Goal: Register for event/course: Sign up to attend an event or enroll in a course

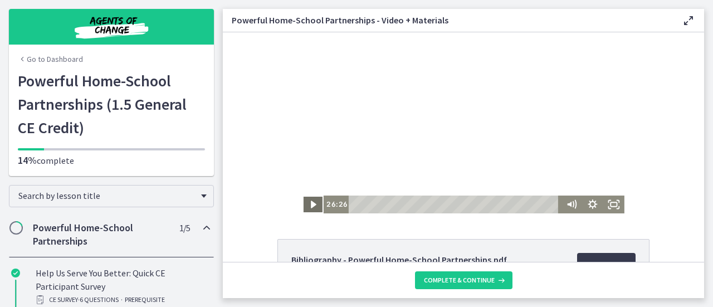
scroll to position [209, 0]
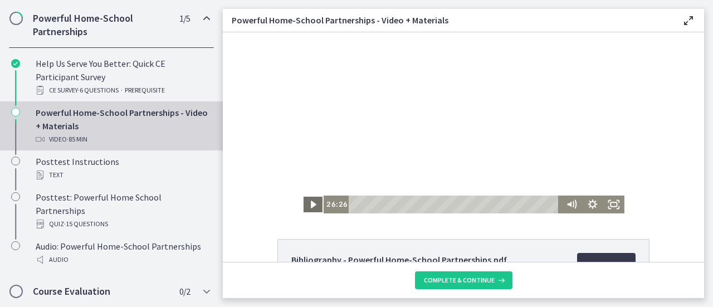
click at [312, 202] on icon "Play Video" at bounding box center [313, 204] width 21 height 18
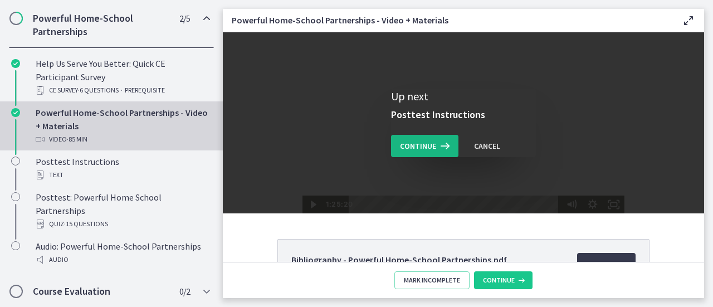
click at [405, 150] on span "Continue" at bounding box center [418, 145] width 36 height 13
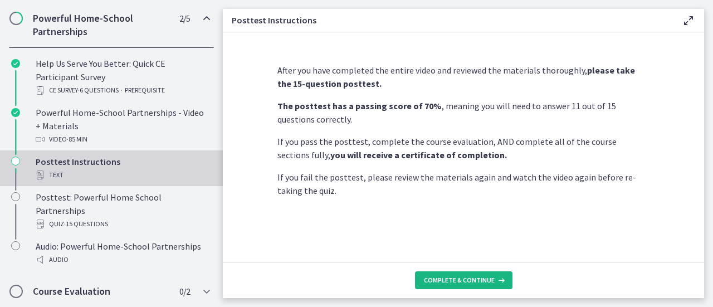
click at [432, 274] on button "Complete & continue" at bounding box center [463, 280] width 97 height 18
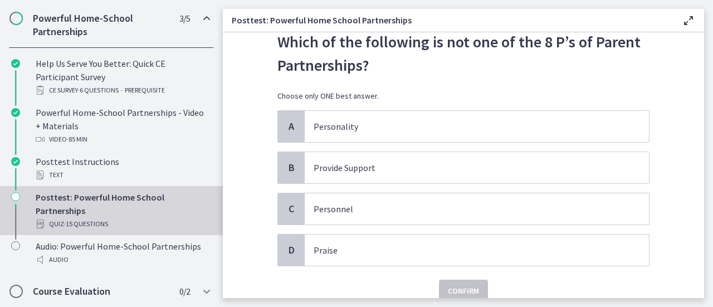
scroll to position [56, 0]
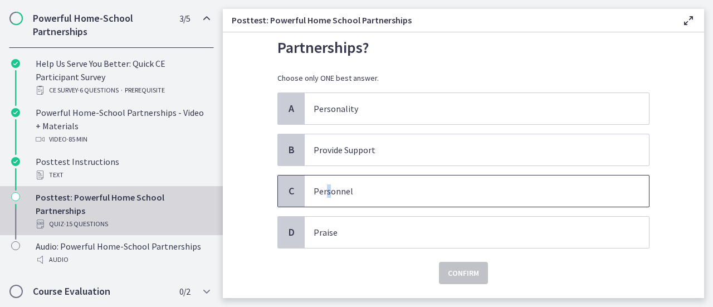
click at [323, 202] on span "Personnel" at bounding box center [477, 190] width 344 height 31
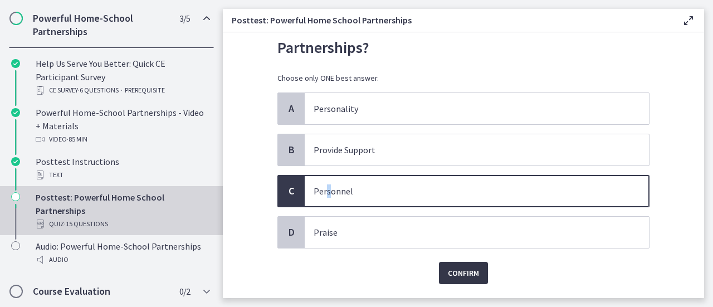
click at [439, 266] on button "Confirm" at bounding box center [463, 273] width 49 height 22
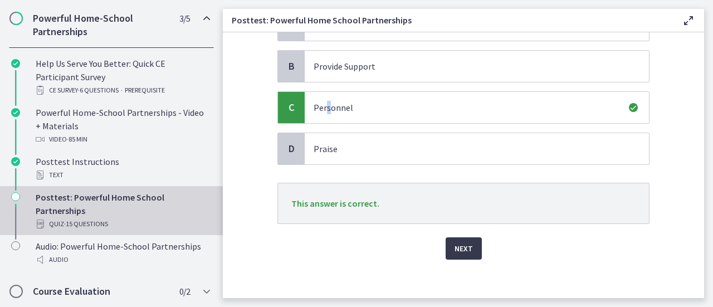
scroll to position [143, 0]
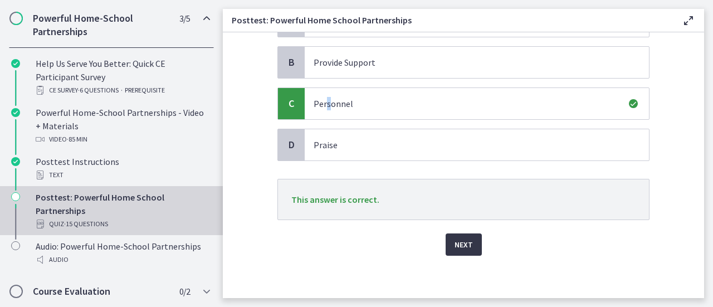
click at [449, 250] on button "Next" at bounding box center [463, 244] width 36 height 22
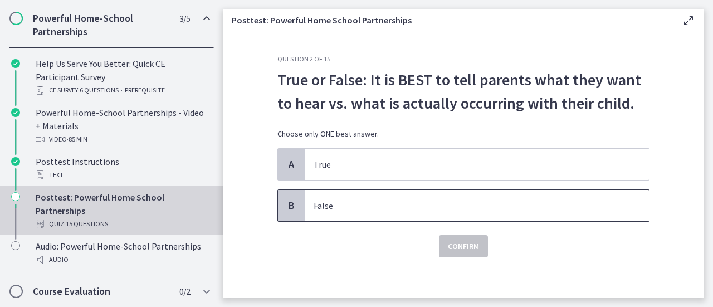
click at [349, 211] on p "False" at bounding box center [465, 205] width 304 height 13
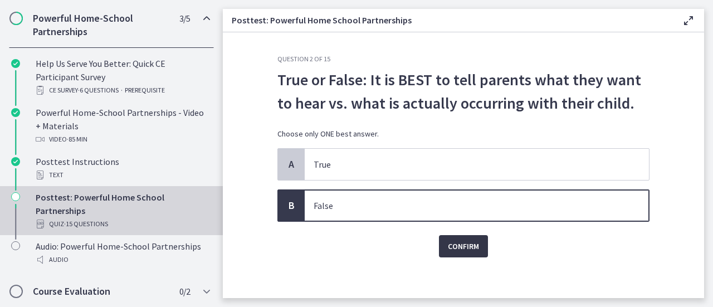
click at [451, 239] on span "Confirm" at bounding box center [463, 245] width 31 height 13
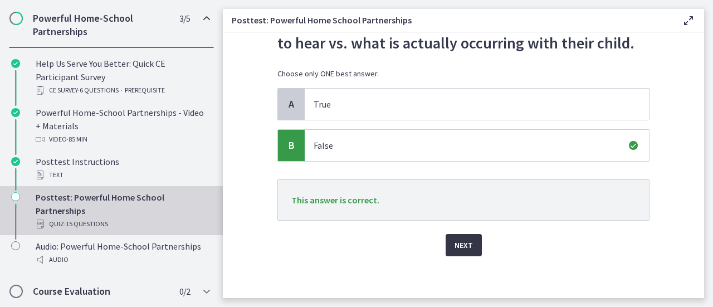
scroll to position [61, 0]
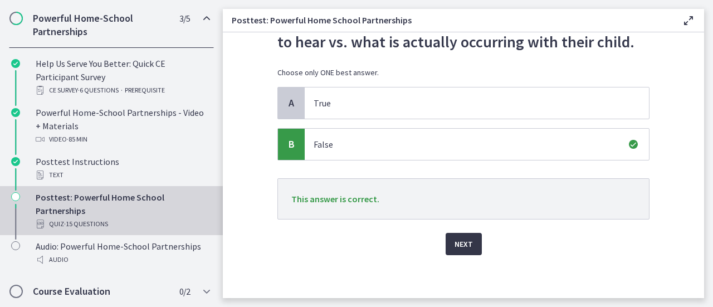
click at [454, 247] on span "Next" at bounding box center [463, 243] width 18 height 13
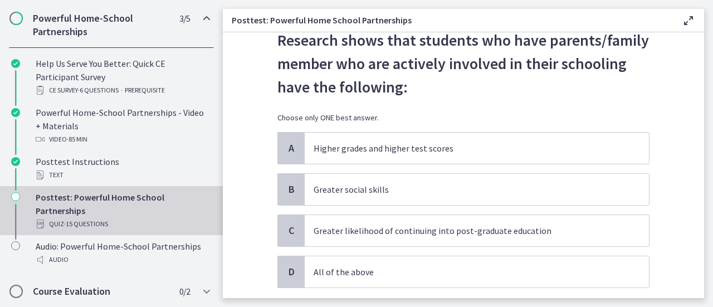
scroll to position [56, 0]
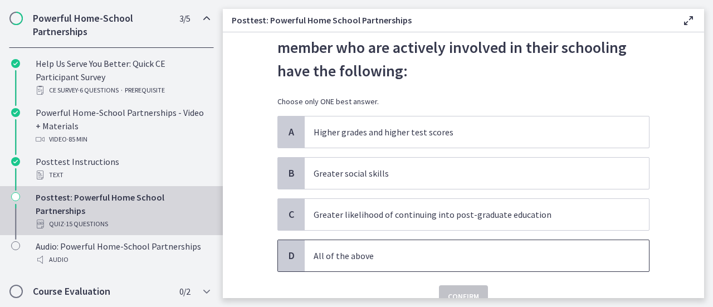
click at [597, 250] on p "All of the above" at bounding box center [465, 255] width 304 height 13
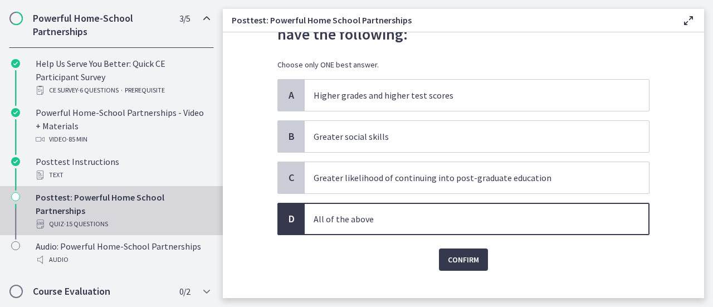
scroll to position [108, 0]
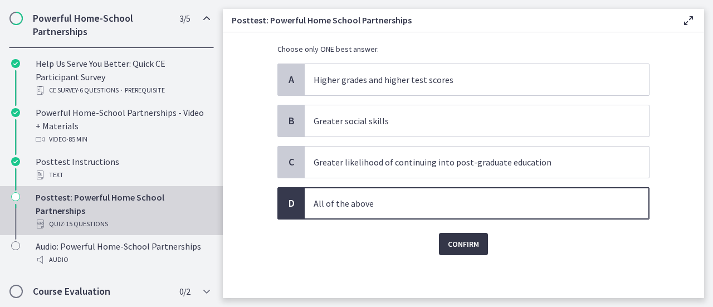
click at [463, 248] on span "Confirm" at bounding box center [463, 243] width 31 height 13
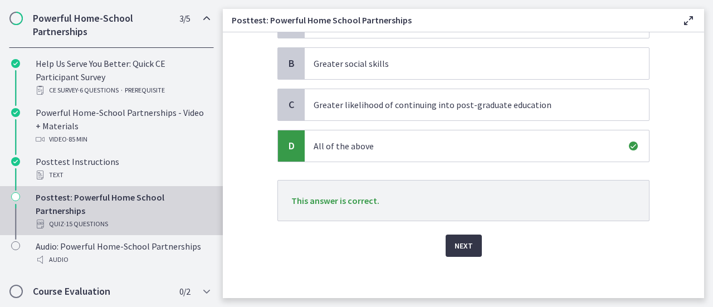
scroll to position [166, 0]
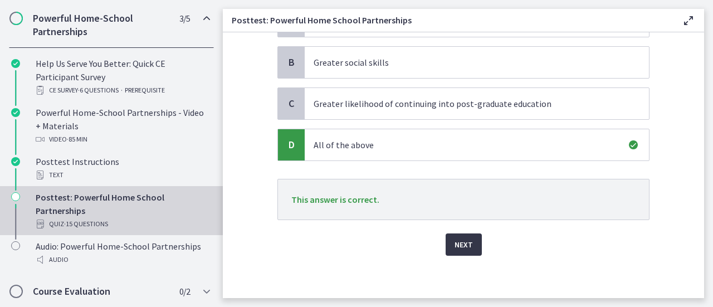
click at [465, 240] on span "Next" at bounding box center [463, 244] width 18 height 13
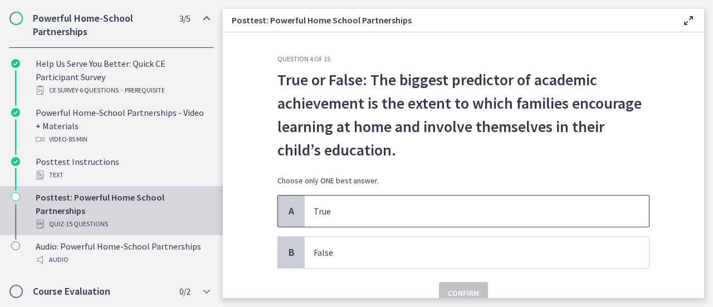
click at [484, 201] on span "True" at bounding box center [477, 210] width 344 height 31
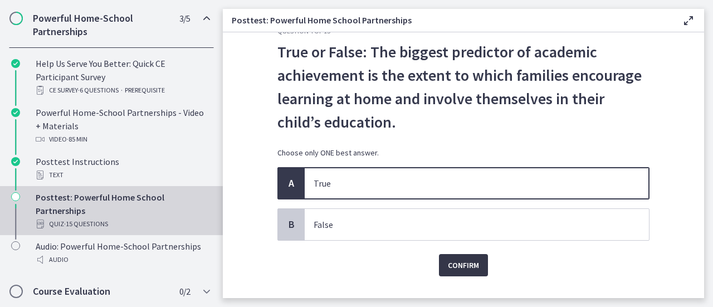
scroll to position [50, 0]
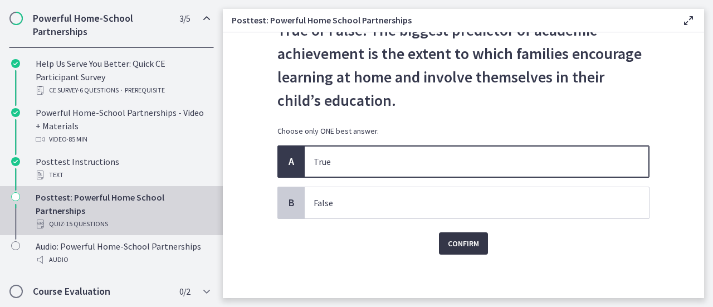
click at [453, 238] on span "Confirm" at bounding box center [463, 243] width 31 height 13
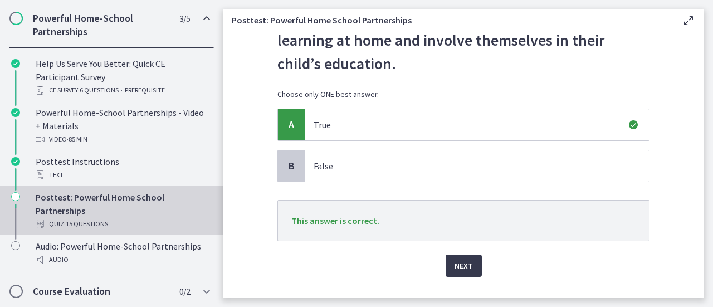
scroll to position [108, 0]
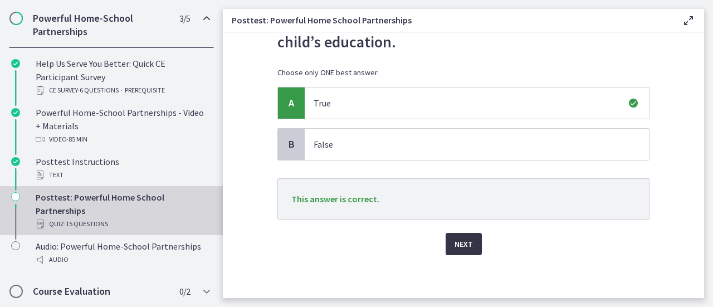
click at [469, 241] on button "Next" at bounding box center [463, 244] width 36 height 22
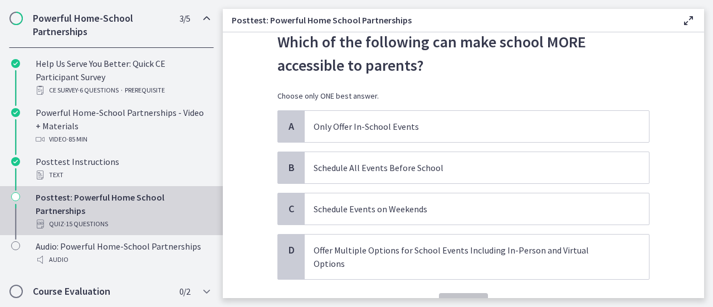
scroll to position [56, 0]
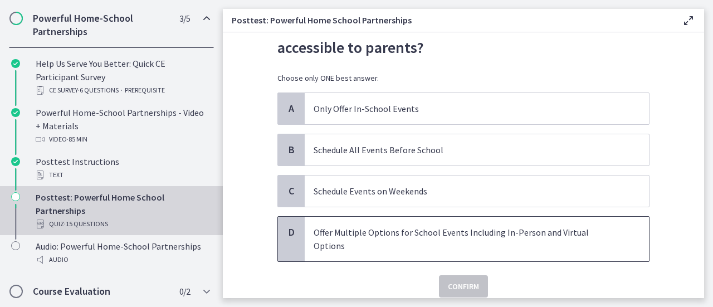
click at [539, 235] on p "Offer Multiple Options for School Events Including In-Person and Virtual Options" at bounding box center [465, 238] width 304 height 27
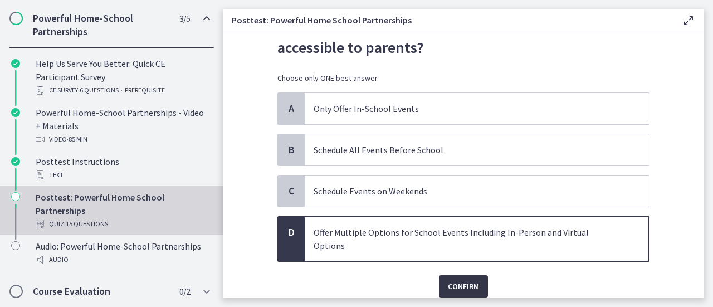
click at [470, 279] on span "Confirm" at bounding box center [463, 285] width 31 height 13
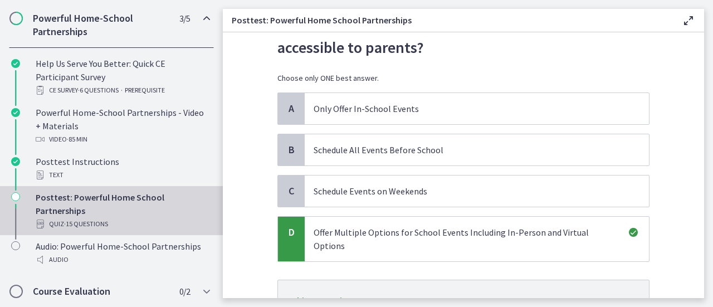
scroll to position [143, 0]
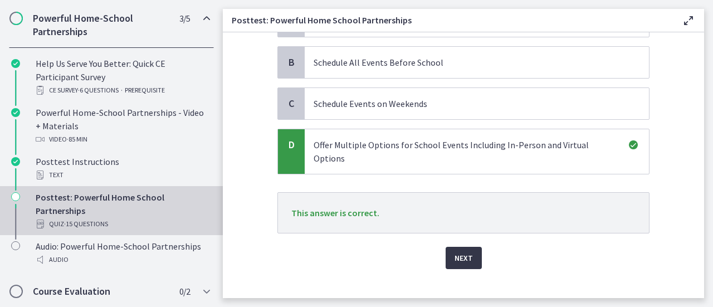
click at [455, 155] on div "Question 5 of 15 Which of the following can make school MORE accessible to pare…" at bounding box center [463, 32] width 390 height 243
click at [457, 251] on span "Next" at bounding box center [463, 257] width 18 height 13
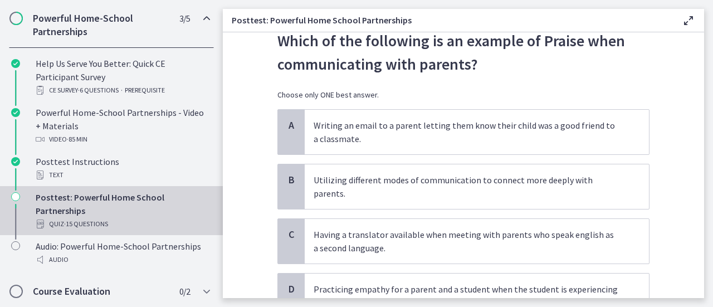
scroll to position [56, 0]
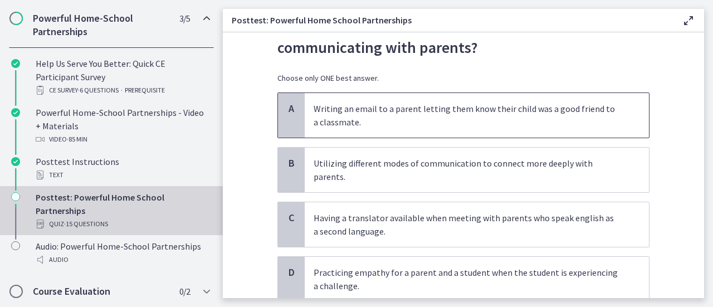
click at [465, 123] on p "Writing an email to a parent letting them know their child was a good friend to…" at bounding box center [465, 115] width 304 height 27
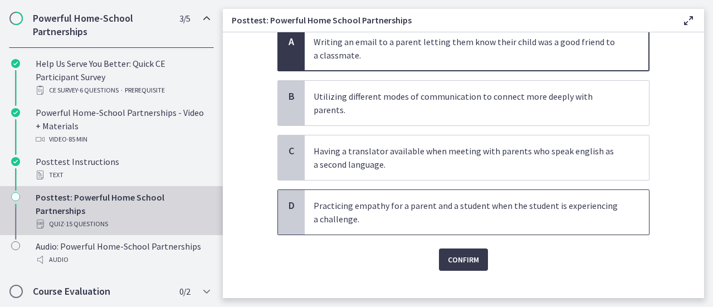
scroll to position [125, 0]
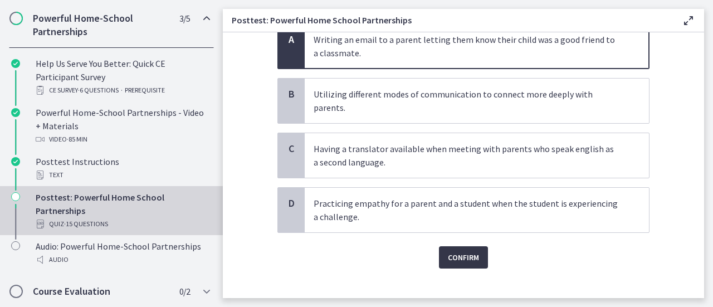
click at [457, 251] on span "Confirm" at bounding box center [463, 257] width 31 height 13
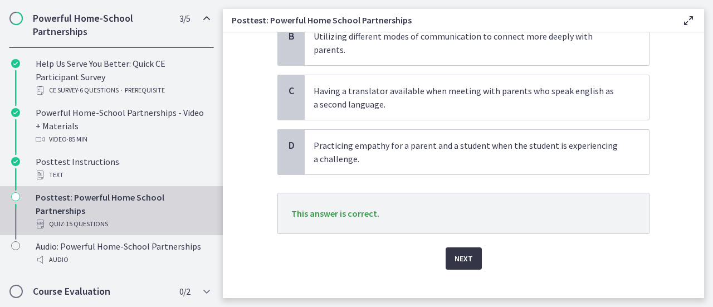
scroll to position [183, 0]
click at [469, 247] on button "Next" at bounding box center [463, 258] width 36 height 22
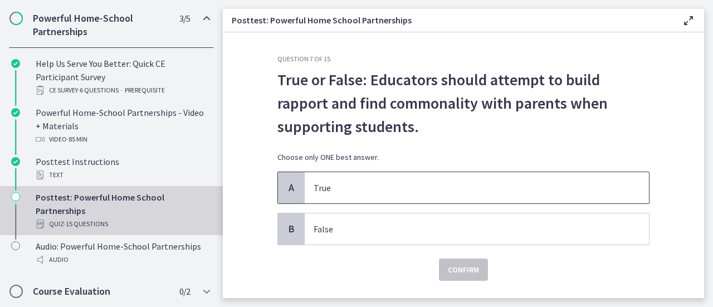
click at [464, 190] on p "True" at bounding box center [465, 187] width 304 height 13
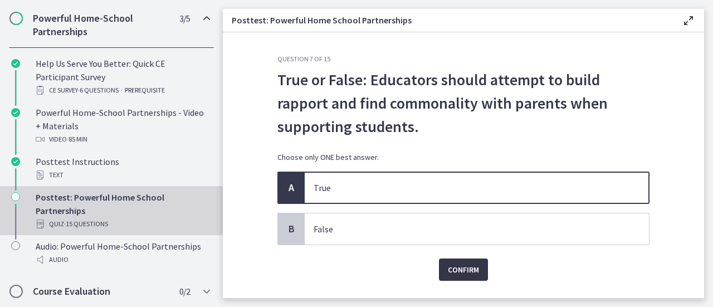
click at [459, 273] on span "Confirm" at bounding box center [463, 269] width 31 height 13
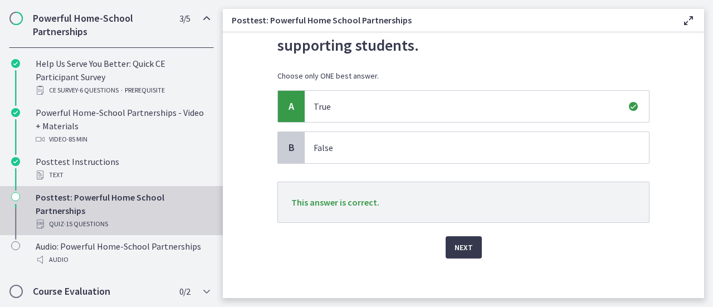
scroll to position [85, 0]
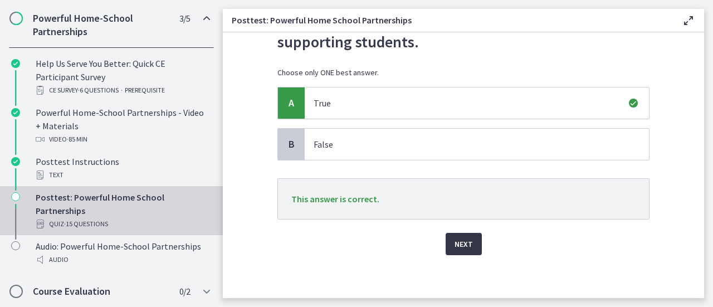
click at [459, 241] on span "Next" at bounding box center [463, 243] width 18 height 13
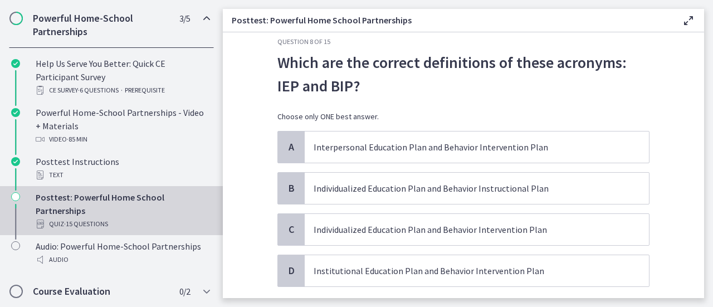
scroll to position [0, 0]
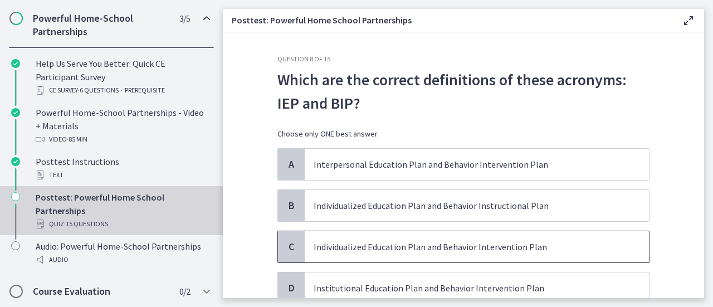
click at [617, 247] on span "Individualized Education Plan and Behavior Intervention Plan" at bounding box center [477, 246] width 344 height 31
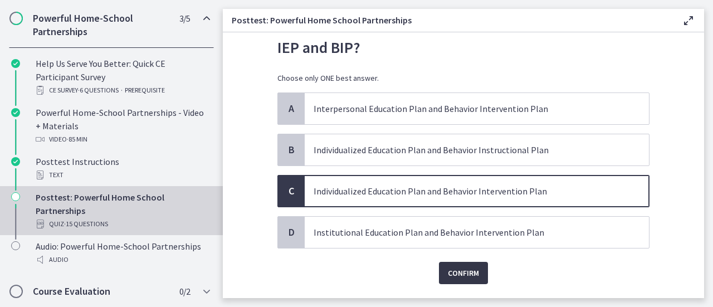
click at [463, 273] on span "Confirm" at bounding box center [463, 272] width 31 height 13
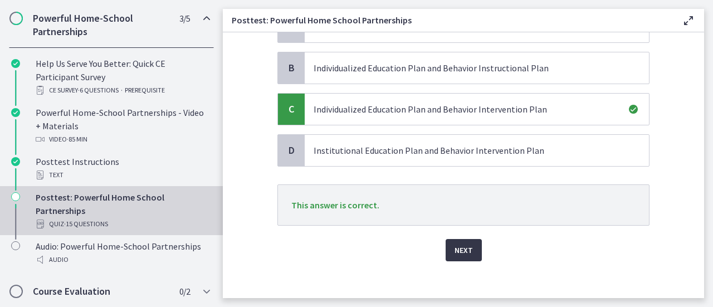
scroll to position [143, 0]
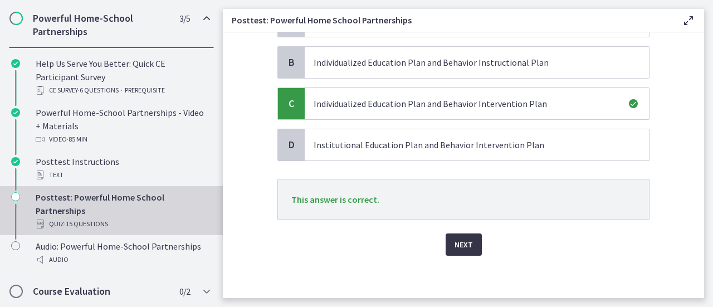
click at [464, 241] on span "Next" at bounding box center [463, 244] width 18 height 13
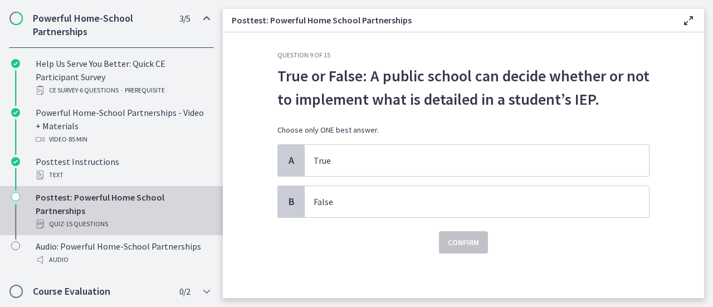
scroll to position [0, 0]
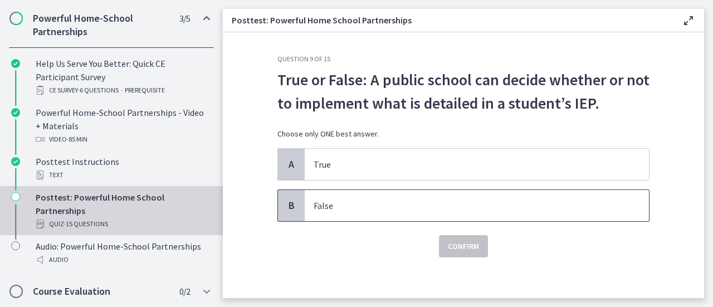
click at [502, 203] on p "False" at bounding box center [465, 205] width 304 height 13
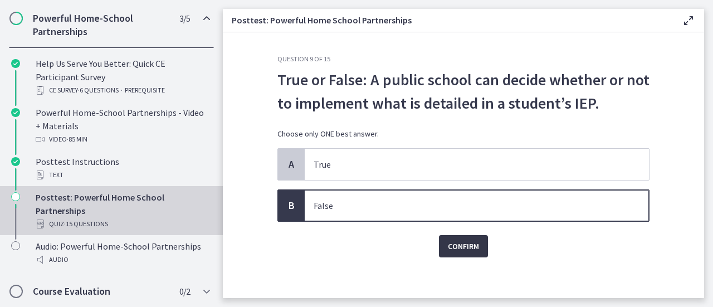
click at [457, 241] on span "Confirm" at bounding box center [463, 245] width 31 height 13
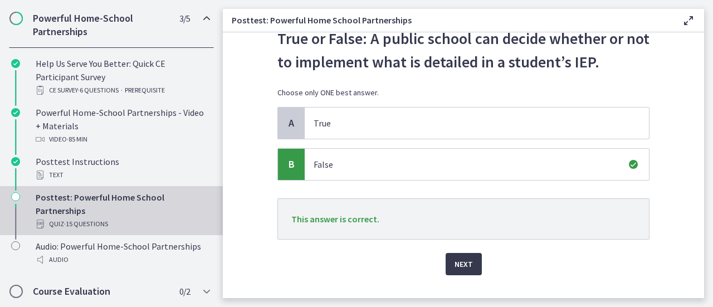
scroll to position [61, 0]
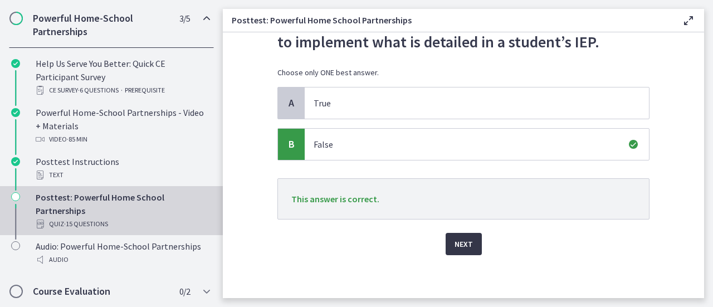
click at [455, 247] on span "Next" at bounding box center [463, 243] width 18 height 13
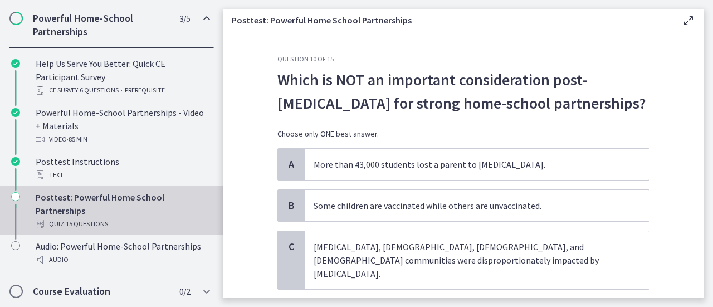
scroll to position [56, 0]
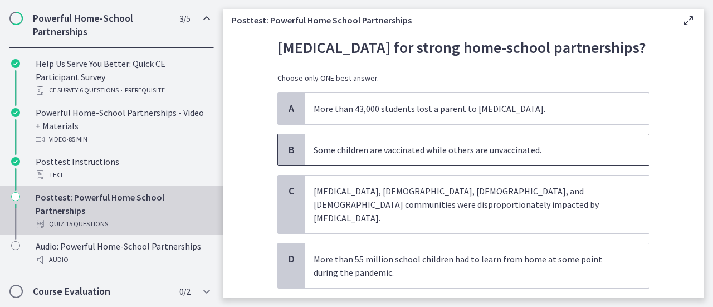
click at [548, 161] on span "Some children are vaccinated while others are unvaccinated." at bounding box center [477, 149] width 344 height 31
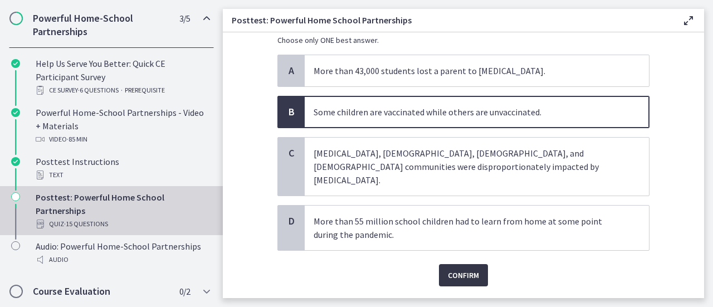
scroll to position [111, 0]
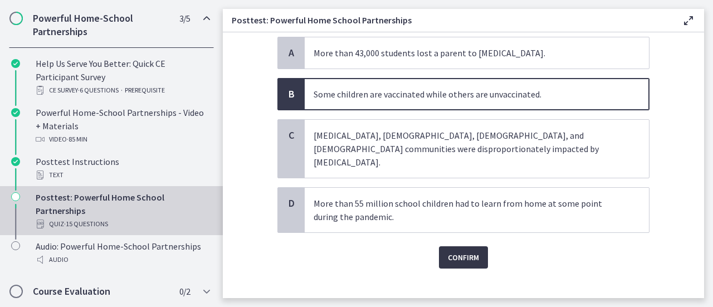
click at [468, 251] on span "Confirm" at bounding box center [463, 257] width 31 height 13
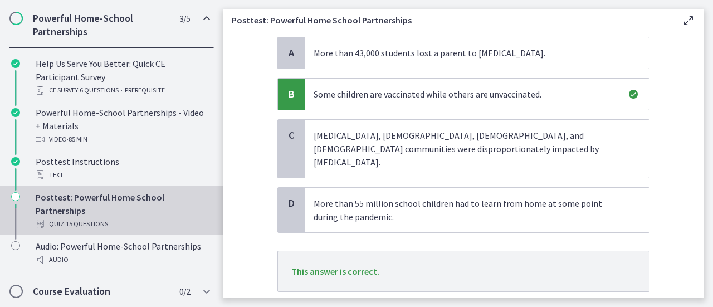
scroll to position [170, 0]
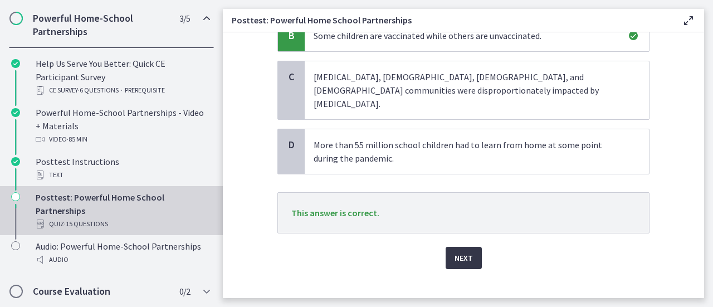
click at [469, 247] on button "Next" at bounding box center [463, 258] width 36 height 22
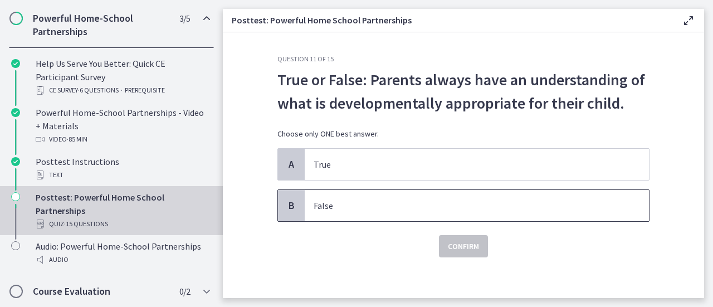
click at [556, 208] on p "False" at bounding box center [465, 205] width 304 height 13
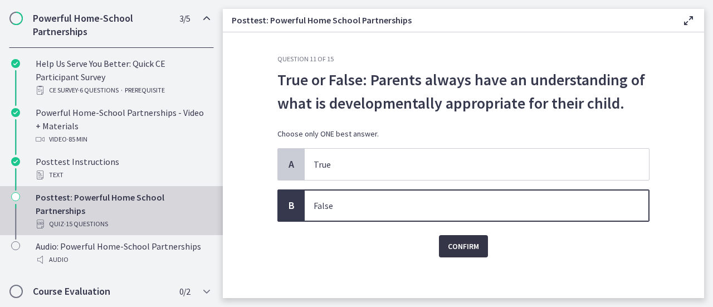
click at [478, 244] on button "Confirm" at bounding box center [463, 246] width 49 height 22
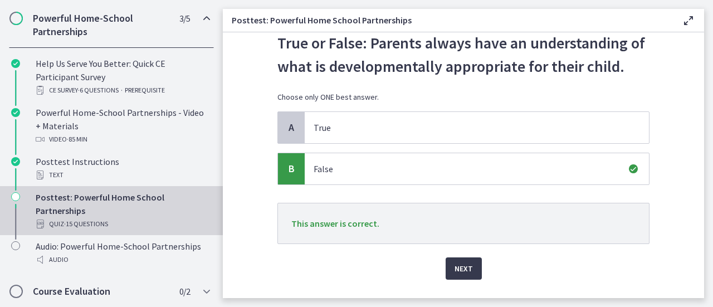
scroll to position [61, 0]
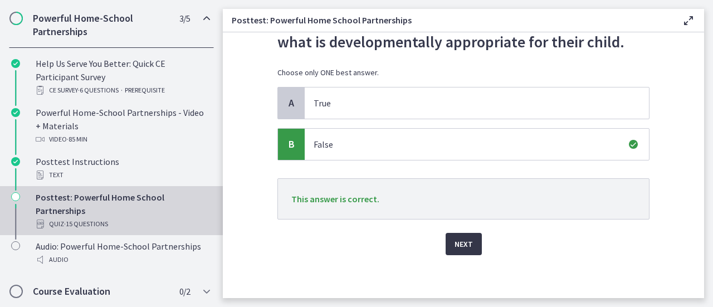
click at [470, 247] on button "Next" at bounding box center [463, 244] width 36 height 22
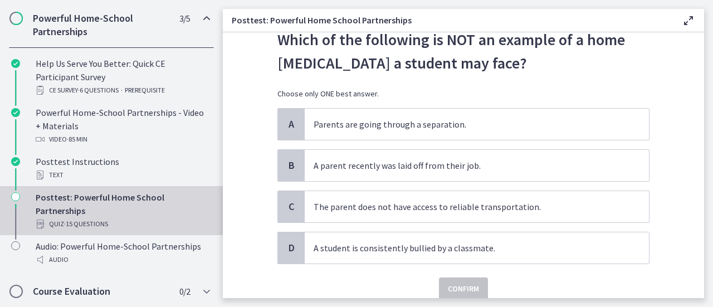
scroll to position [56, 0]
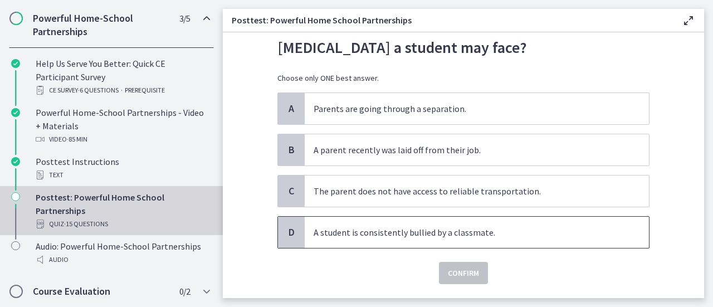
click at [460, 231] on p "A student is consistently bullied by a classmate." at bounding box center [465, 231] width 304 height 13
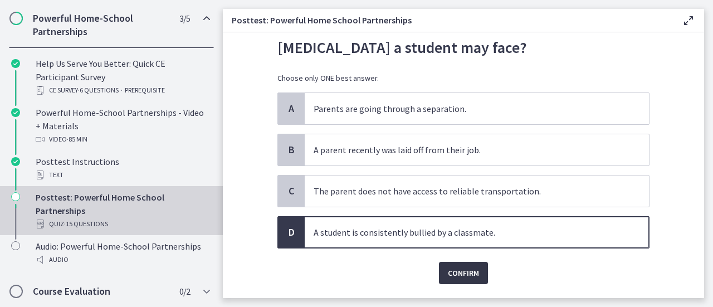
click at [464, 272] on span "Confirm" at bounding box center [463, 272] width 31 height 13
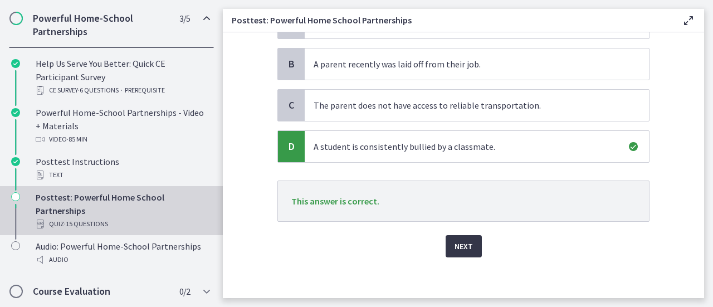
scroll to position [143, 0]
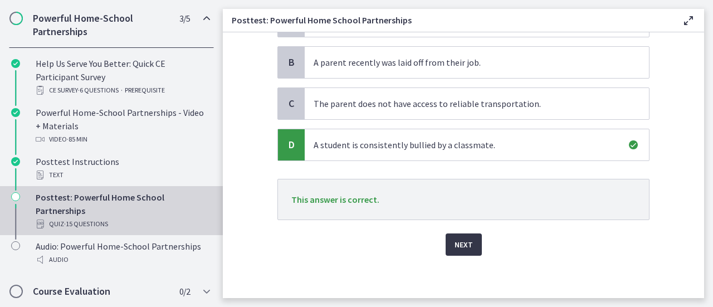
click at [465, 243] on span "Next" at bounding box center [463, 244] width 18 height 13
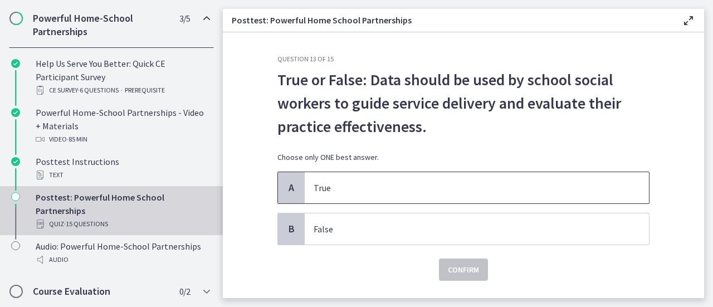
click at [550, 203] on span "True" at bounding box center [477, 187] width 344 height 31
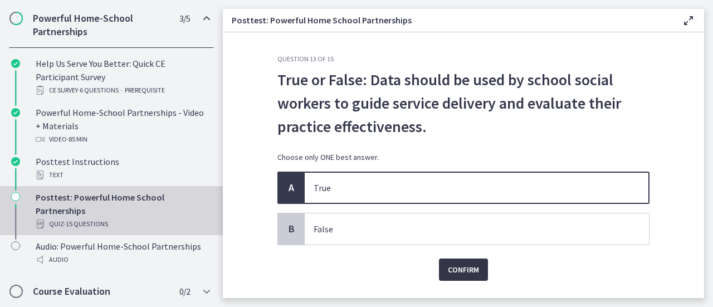
click at [473, 273] on span "Confirm" at bounding box center [463, 269] width 31 height 13
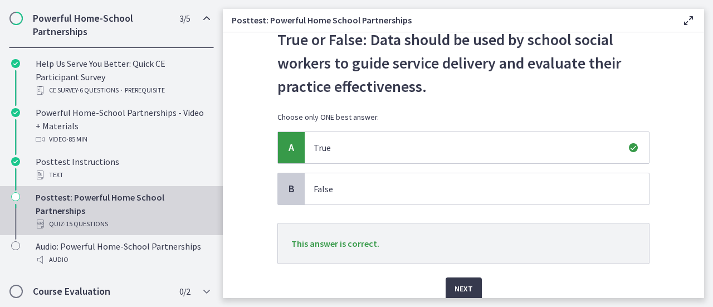
scroll to position [56, 0]
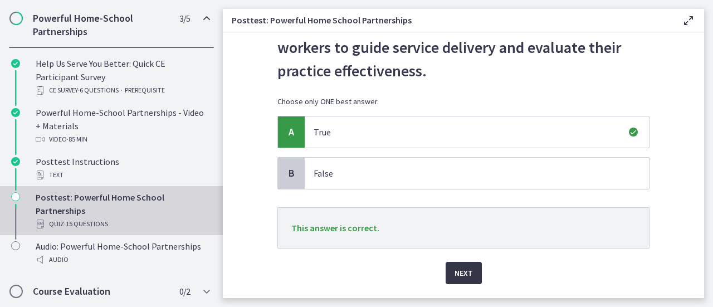
click at [468, 272] on button "Next" at bounding box center [463, 273] width 36 height 22
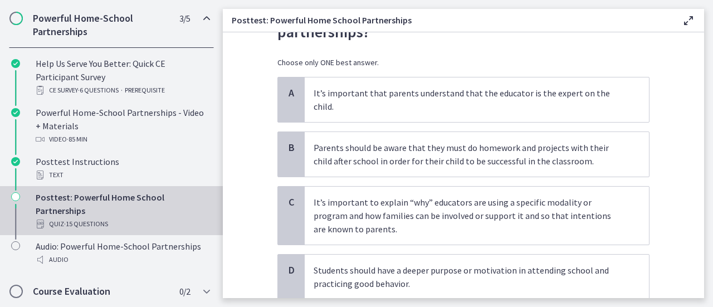
scroll to position [111, 0]
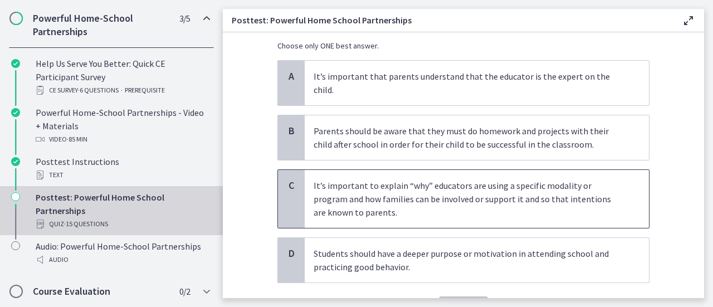
click at [603, 190] on p "It’s important to explain “why” educators are using a specific modality or prog…" at bounding box center [465, 199] width 304 height 40
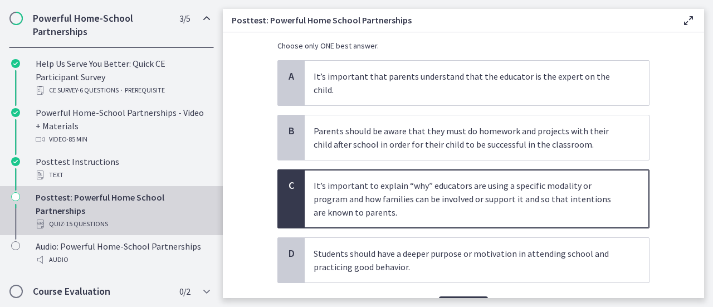
scroll to position [161, 0]
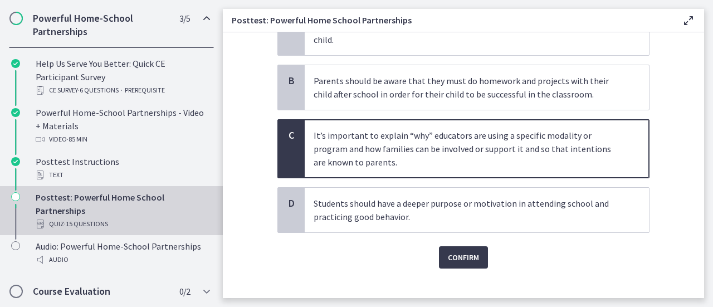
click at [489, 240] on div "Confirm" at bounding box center [463, 251] width 372 height 36
click at [467, 251] on span "Confirm" at bounding box center [463, 257] width 31 height 13
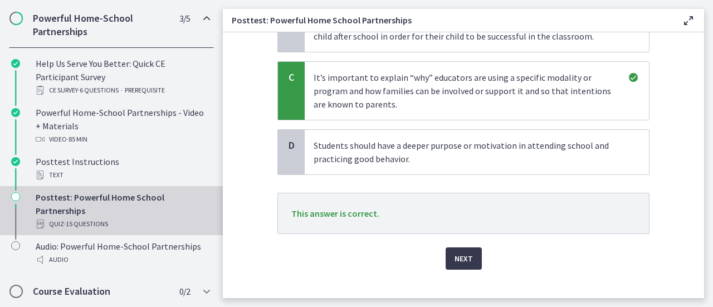
scroll to position [220, 0]
click at [470, 247] on button "Next" at bounding box center [463, 258] width 36 height 22
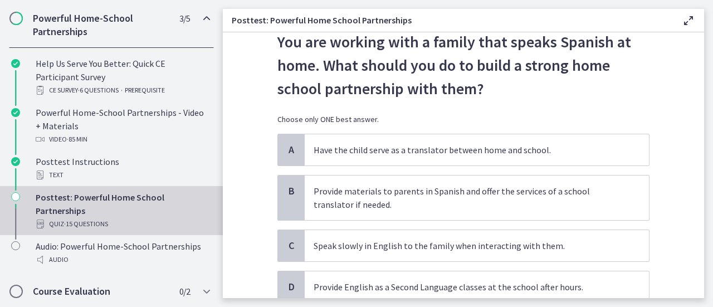
scroll to position [56, 0]
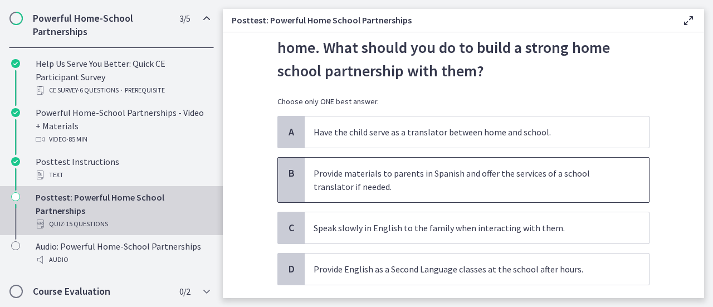
click at [604, 170] on p "Provide materials to parents in Spanish and offer the services of a school tran…" at bounding box center [465, 179] width 304 height 27
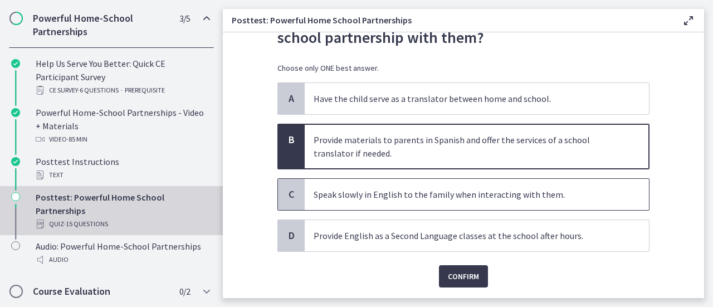
scroll to position [111, 0]
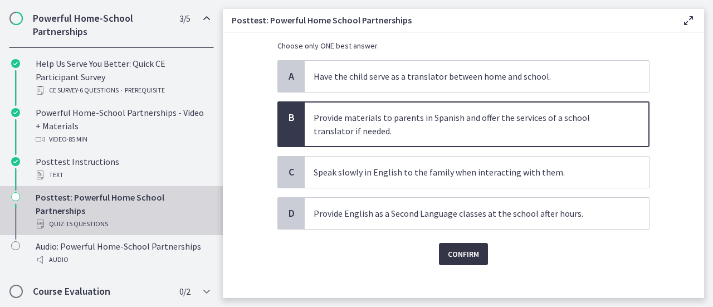
click at [469, 252] on span "Confirm" at bounding box center [463, 253] width 31 height 13
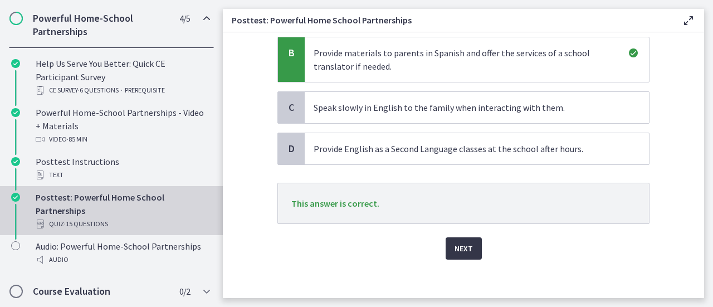
scroll to position [180, 0]
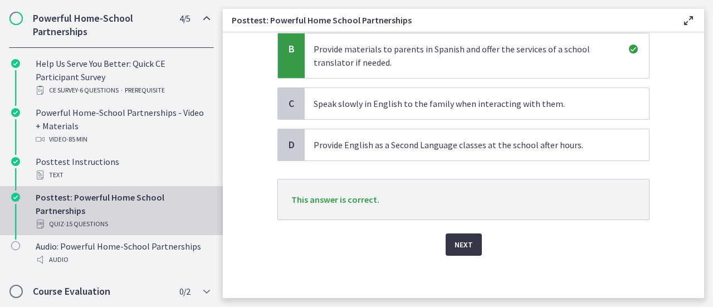
click at [460, 242] on span "Next" at bounding box center [463, 244] width 18 height 13
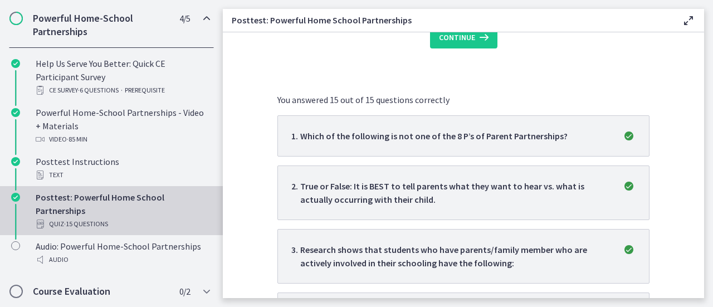
scroll to position [0, 0]
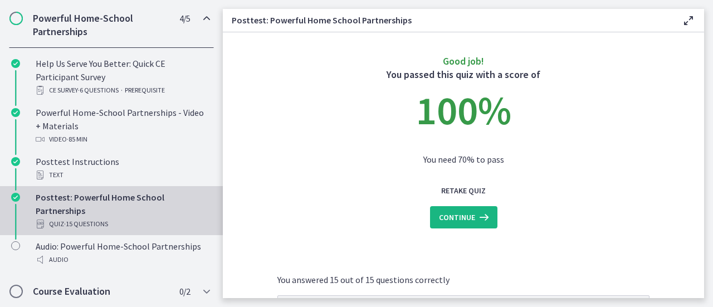
click at [475, 222] on icon at bounding box center [483, 216] width 16 height 13
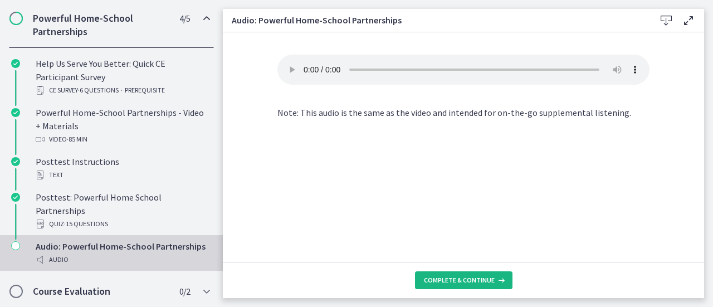
click at [483, 282] on span "Complete & continue" at bounding box center [459, 280] width 71 height 9
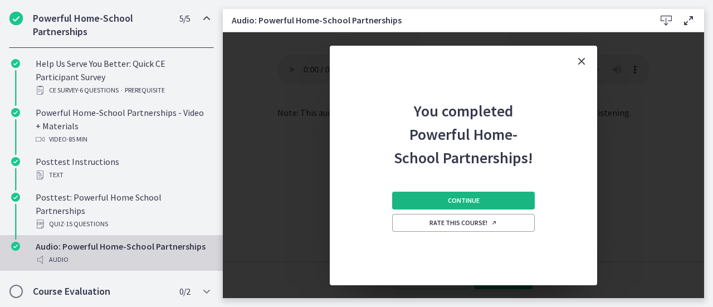
click at [480, 201] on button "Continue" at bounding box center [463, 201] width 143 height 18
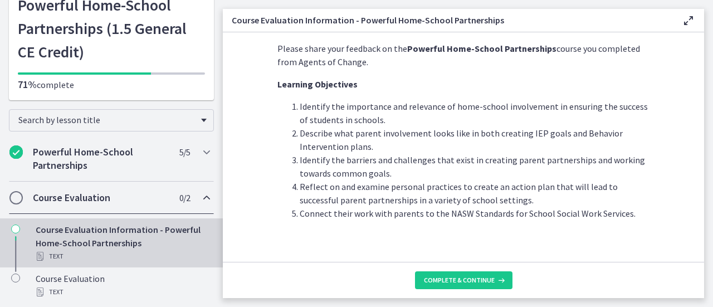
scroll to position [33, 0]
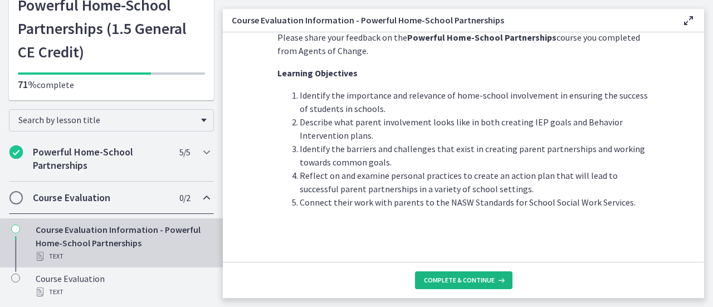
click at [479, 280] on span "Complete & continue" at bounding box center [459, 280] width 71 height 9
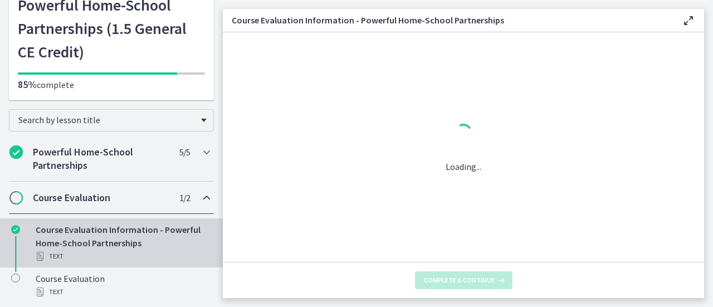
scroll to position [0, 0]
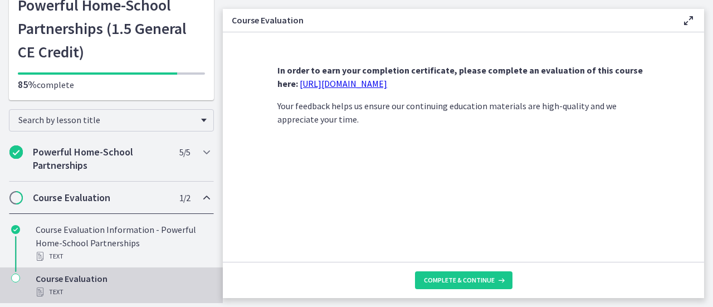
click at [75, 197] on h2 "Course Evaluation" at bounding box center [101, 197] width 136 height 13
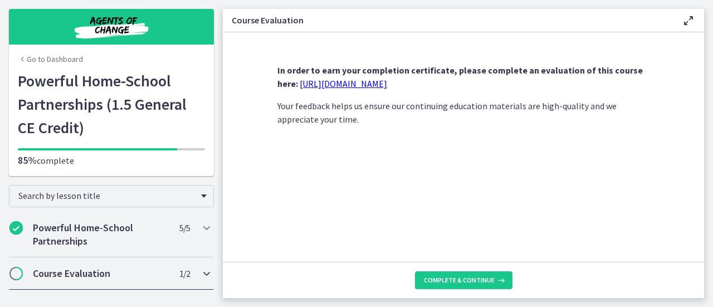
click at [22, 276] on div "Course Evaluation 1 / 2 Completed" at bounding box center [111, 273] width 205 height 32
click at [351, 84] on link "[URL][DOMAIN_NAME]" at bounding box center [343, 83] width 87 height 11
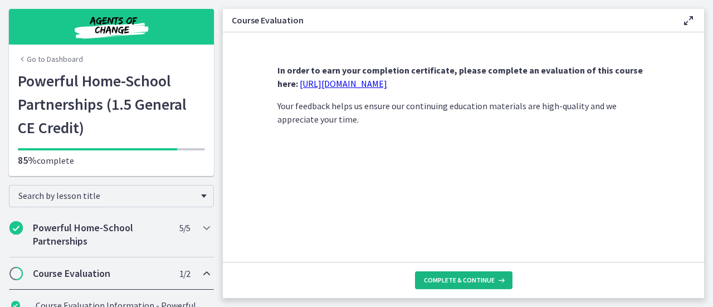
click at [475, 272] on button "Complete & continue" at bounding box center [463, 280] width 97 height 18
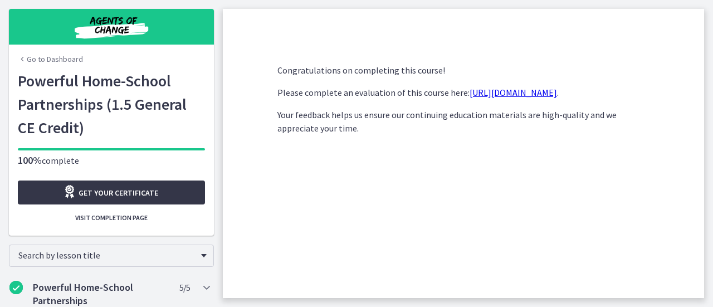
click at [122, 195] on span "Get your certificate" at bounding box center [119, 192] width 80 height 13
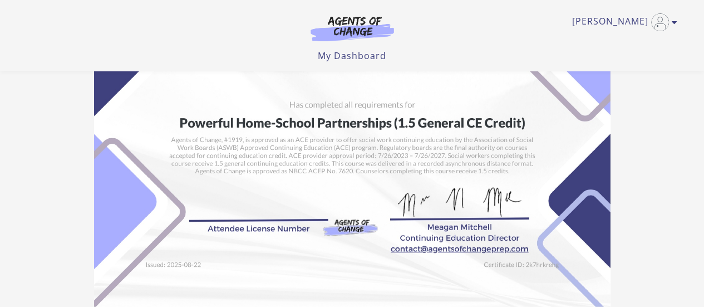
scroll to position [111, 0]
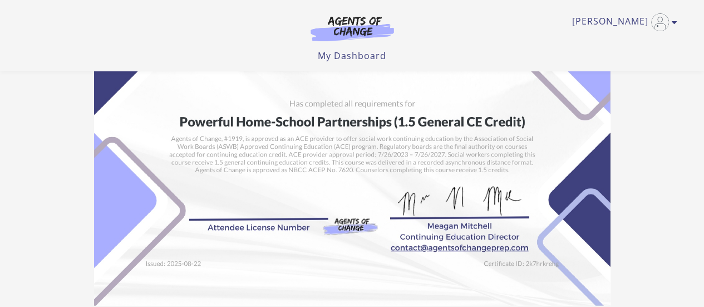
drag, startPoint x: 467, startPoint y: 202, endPoint x: 393, endPoint y: 120, distance: 110.4
click at [393, 120] on img at bounding box center [352, 123] width 517 height 365
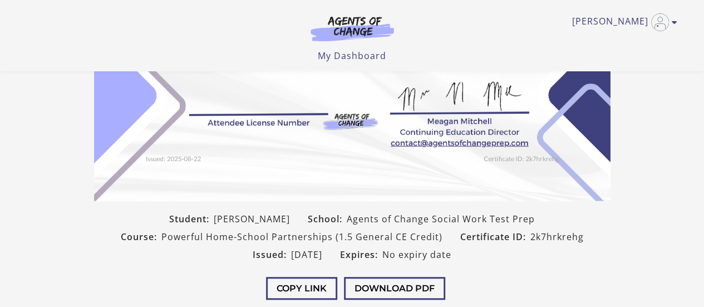
scroll to position [278, 0]
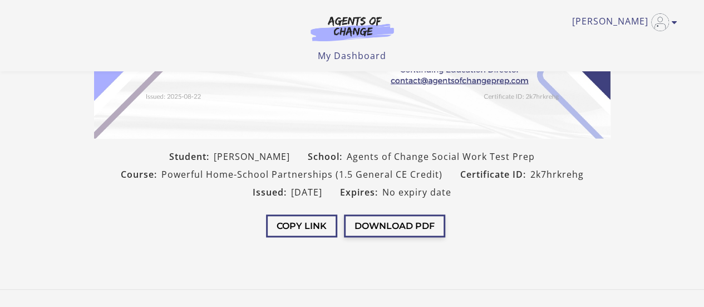
click at [414, 223] on button "Download PDF" at bounding box center [394, 225] width 101 height 23
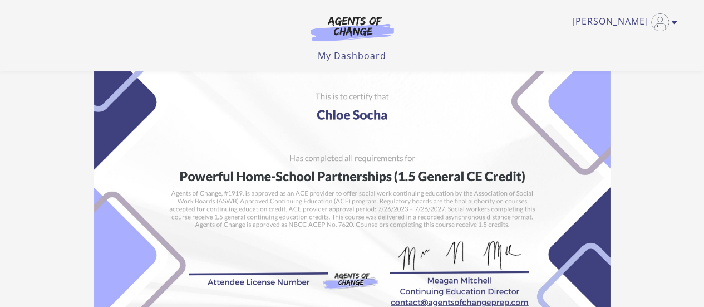
scroll to position [0, 0]
